Goal: Information Seeking & Learning: Check status

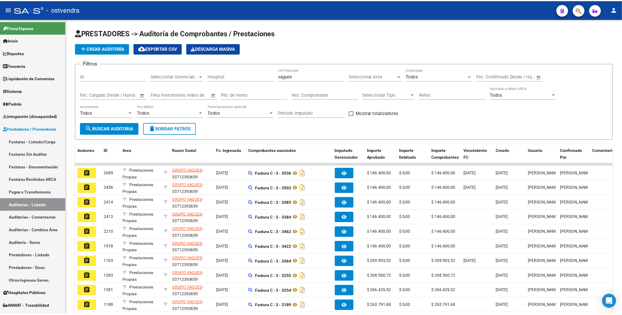
scroll to position [17, 0]
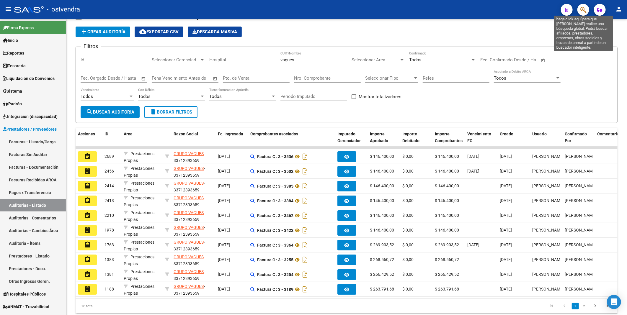
click at [584, 9] on icon "button" at bounding box center [583, 9] width 6 height 7
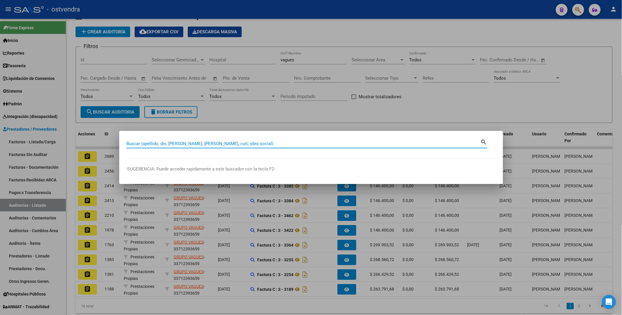
click at [325, 142] on input "Buscar (apellido, dni, [PERSON_NAME], [PERSON_NAME], cuit, obra social)" at bounding box center [303, 143] width 354 height 5
paste input "44057138"
type input "44057138"
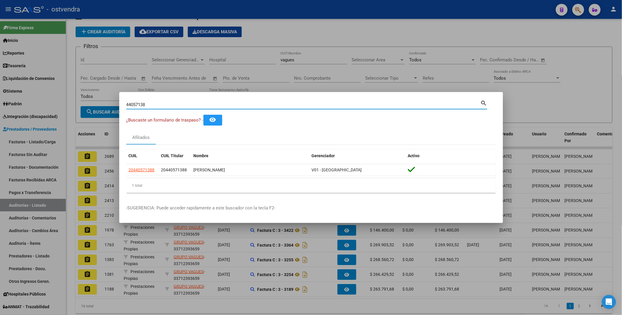
click at [544, 37] on div at bounding box center [311, 157] width 622 height 315
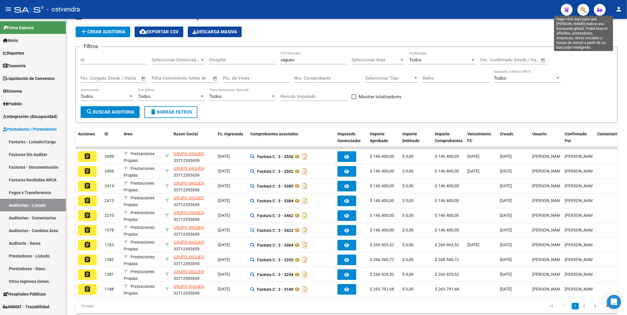
click at [583, 9] on icon "button" at bounding box center [583, 9] width 6 height 7
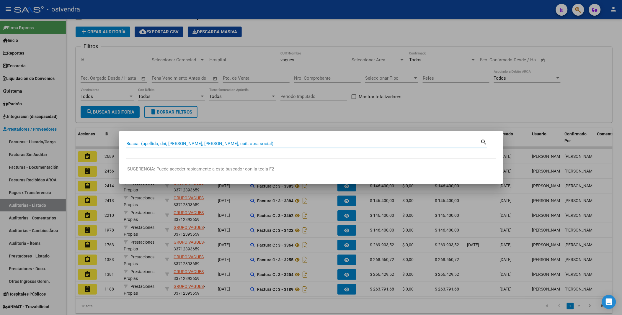
click at [297, 144] on input "Buscar (apellido, dni, [PERSON_NAME], [PERSON_NAME], cuit, obra social)" at bounding box center [303, 143] width 354 height 5
paste input "30933327"
type input "30933327"
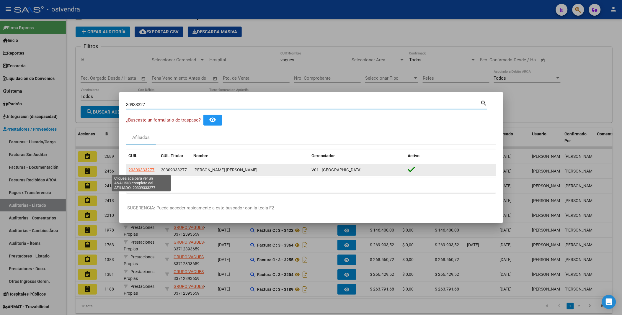
click at [144, 169] on span "20309333277" at bounding box center [142, 170] width 26 height 5
type textarea "20309333277"
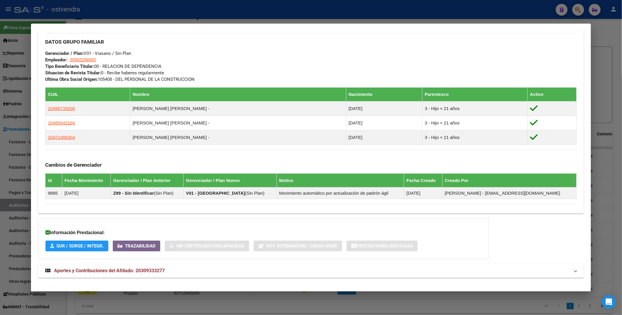
scroll to position [293, 0]
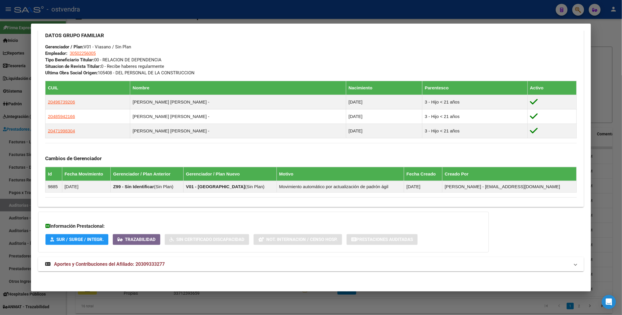
click at [610, 35] on div at bounding box center [311, 157] width 622 height 315
